Goal: Information Seeking & Learning: Learn about a topic

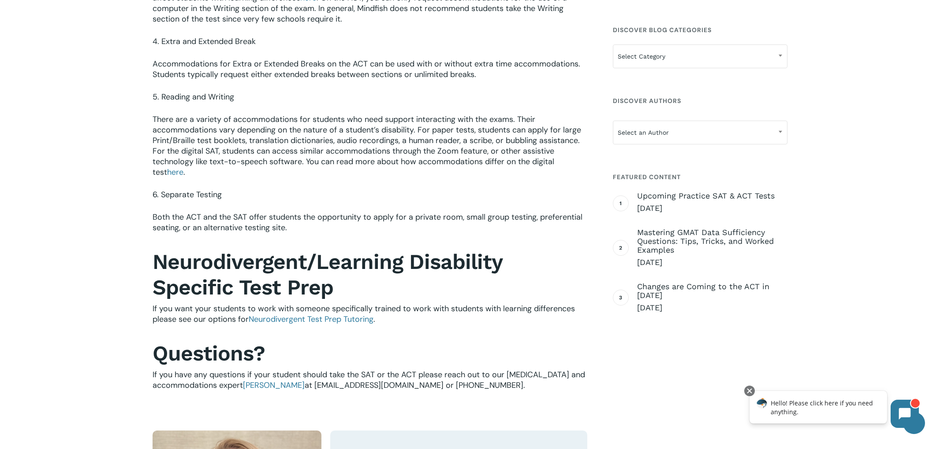
scroll to position [1248, 0]
click at [289, 314] on span "Neurodivergent Test Prep Tutoring" at bounding box center [311, 319] width 125 height 11
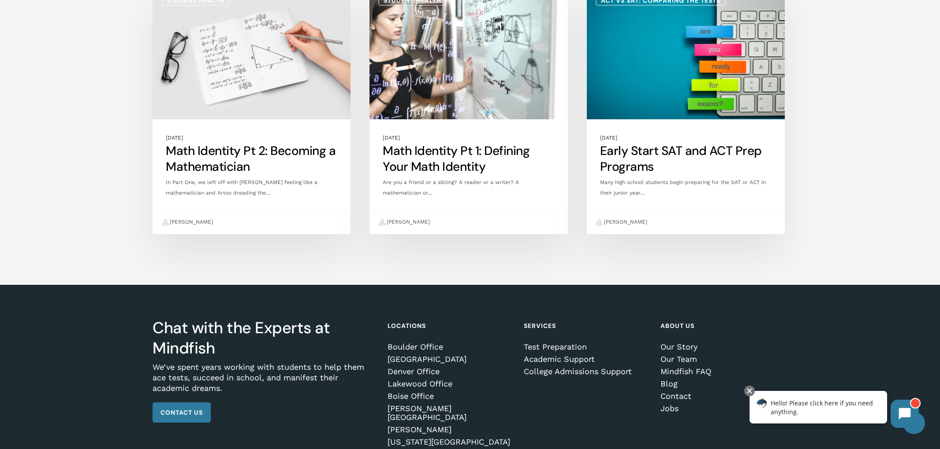
scroll to position [2167, 0]
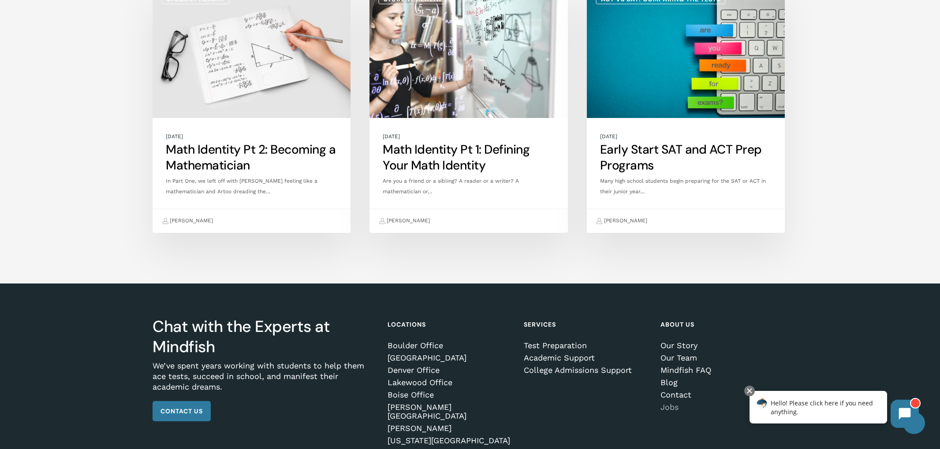
click at [676, 403] on link "Jobs" at bounding box center [722, 407] width 124 height 9
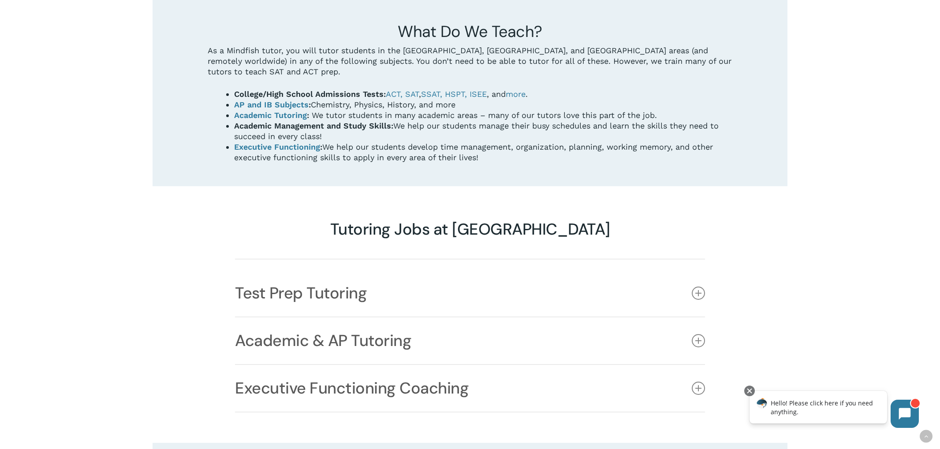
scroll to position [625, 0]
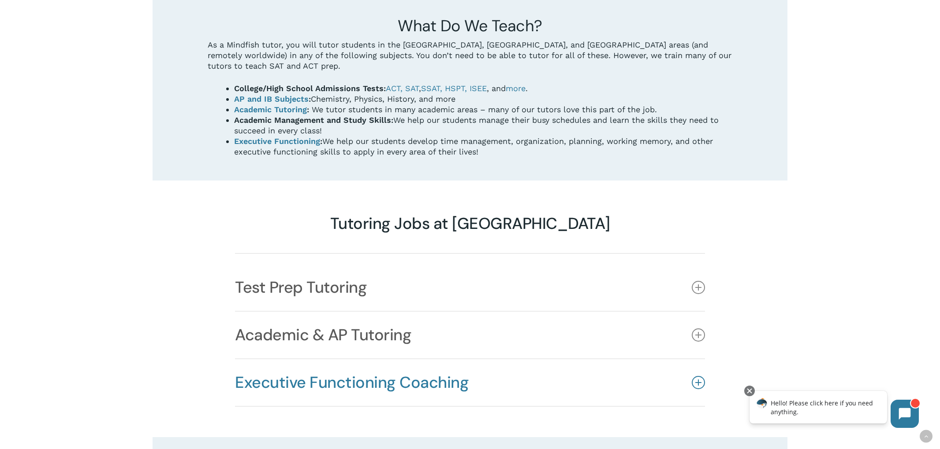
click at [579, 360] on link "Executive Functioning Coaching" at bounding box center [470, 383] width 470 height 47
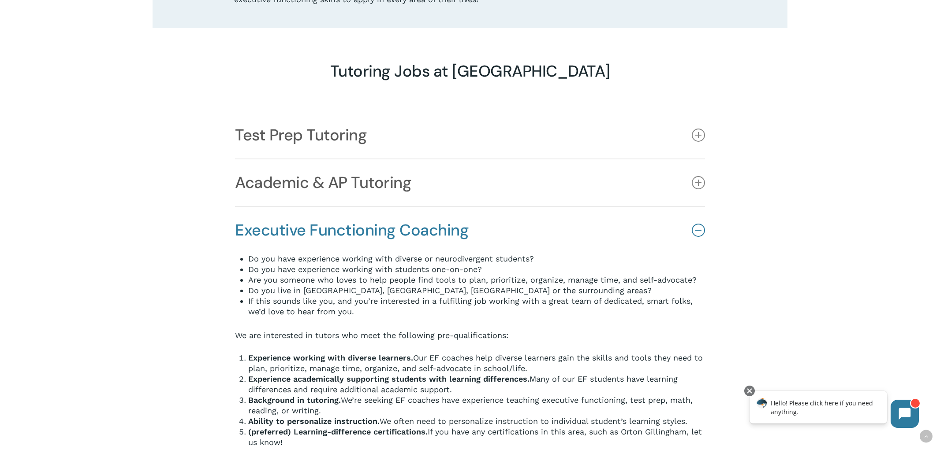
scroll to position [776, 0]
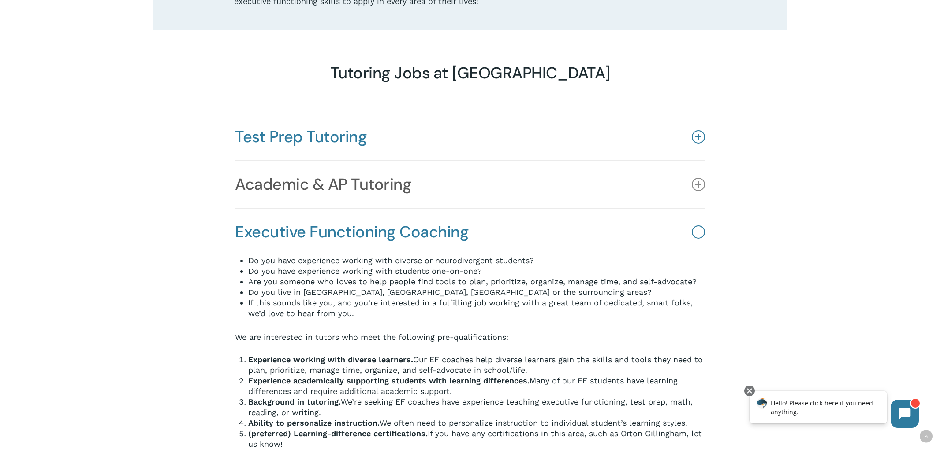
click at [344, 114] on link "Test Prep Tutoring" at bounding box center [470, 137] width 470 height 47
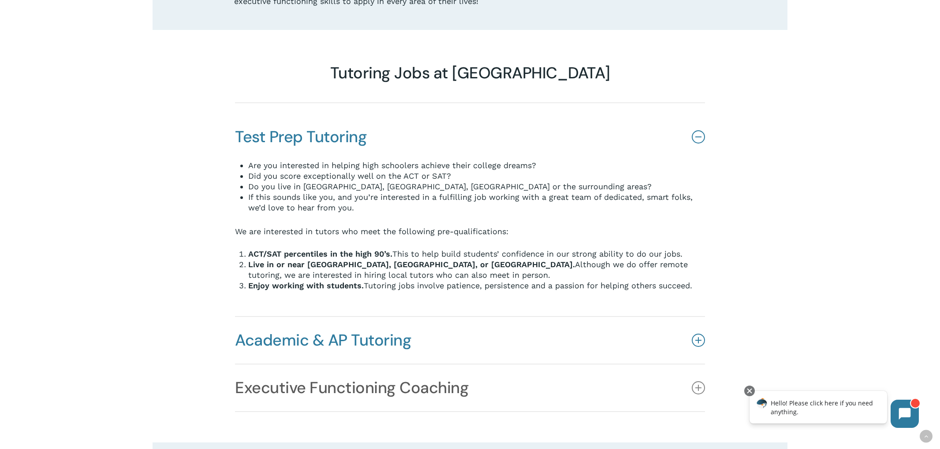
click at [381, 317] on link "Academic & AP Tutoring" at bounding box center [470, 340] width 470 height 47
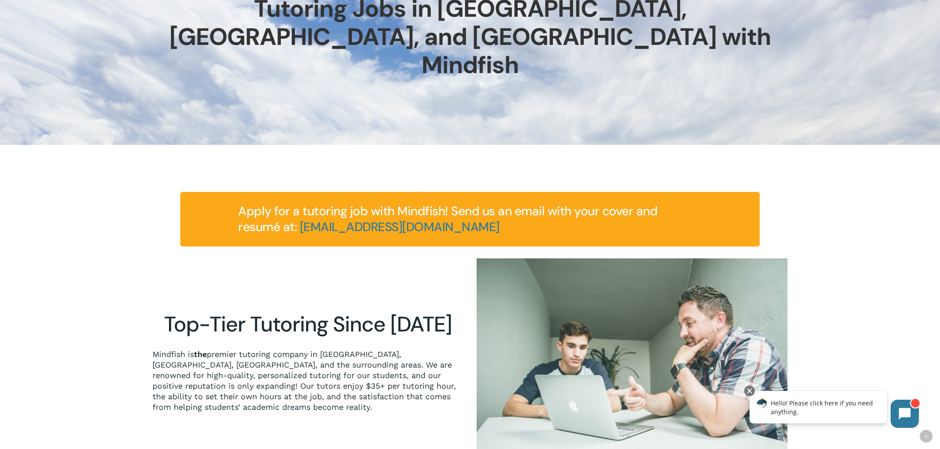
scroll to position [0, 0]
